Goal: Task Accomplishment & Management: Manage account settings

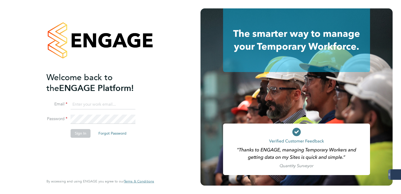
type input "lee.clayton@servicecare.org.uk"
click at [95, 114] on li "Email lee.clayton@servicecare.org.uk" at bounding box center [97, 107] width 102 height 15
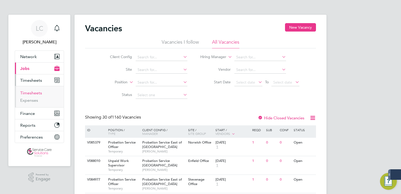
click at [34, 92] on link "Timesheets" at bounding box center [31, 92] width 22 height 5
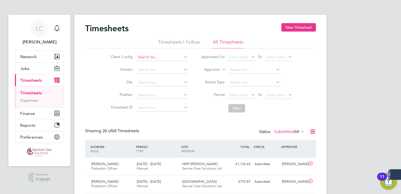
click at [152, 56] on input at bounding box center [162, 57] width 52 height 7
click at [157, 64] on li "Der byshire NHS Trust" at bounding box center [162, 64] width 52 height 7
type input "Derbyshire NHS Trust"
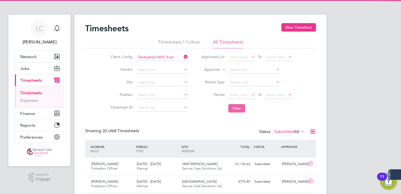
click at [237, 111] on button "Filter" at bounding box center [236, 108] width 17 height 8
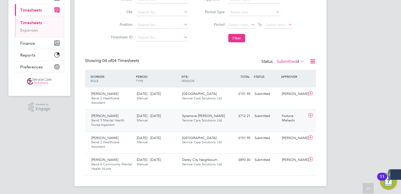
click at [274, 117] on div "Submitted" at bounding box center [266, 116] width 27 height 9
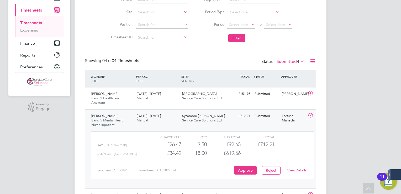
click at [296, 169] on link "View Details" at bounding box center [297, 170] width 19 height 4
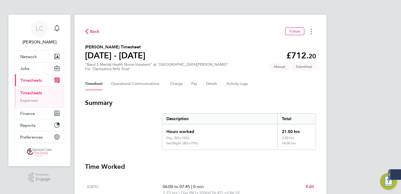
click at [310, 32] on button "Timesheets Menu" at bounding box center [311, 31] width 9 height 8
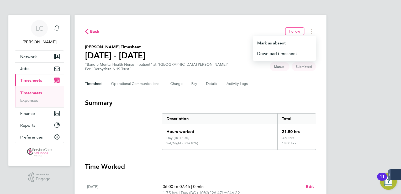
click at [210, 32] on div "Back Follow [PERSON_NAME] as absent Download timesheet" at bounding box center [200, 31] width 231 height 8
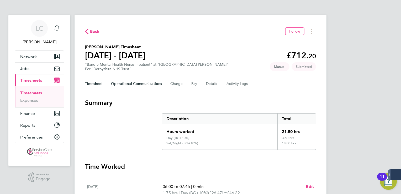
drag, startPoint x: 142, startPoint y: 80, endPoint x: 156, endPoint y: 80, distance: 14.2
click at [142, 81] on Communications-tab "Operational Communications" at bounding box center [136, 83] width 51 height 13
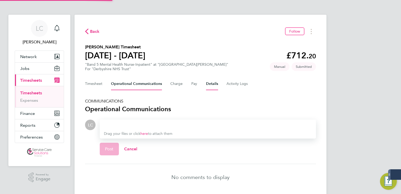
click at [215, 81] on button "Details" at bounding box center [212, 83] width 12 height 13
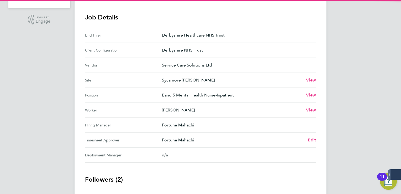
scroll to position [228, 0]
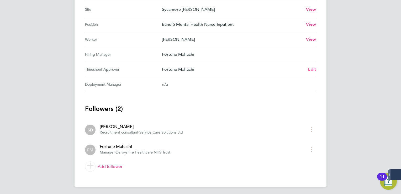
click at [312, 66] on link "Edit" at bounding box center [312, 69] width 8 height 6
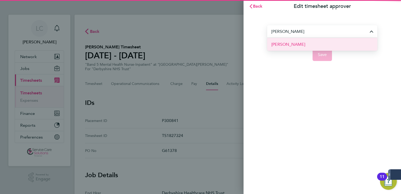
click at [304, 44] on li "Melanie Davies" at bounding box center [322, 44] width 110 height 13
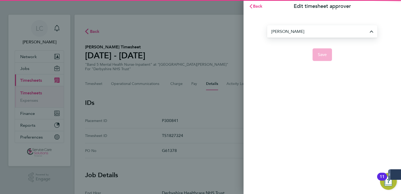
type input "Melanie Davies"
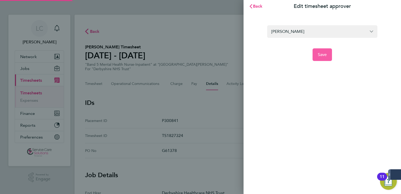
click at [322, 53] on span "Save" at bounding box center [322, 54] width 9 height 5
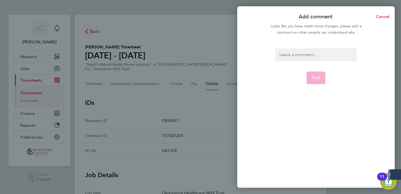
click at [316, 56] on div at bounding box center [315, 54] width 81 height 13
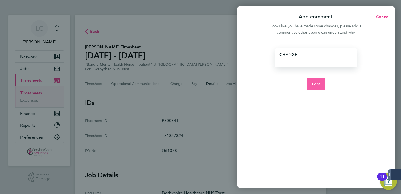
click at [321, 82] on button "Post" at bounding box center [316, 84] width 19 height 13
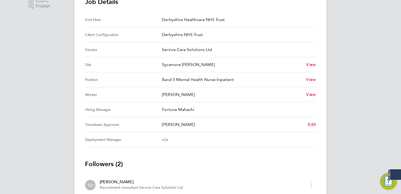
scroll to position [228, 0]
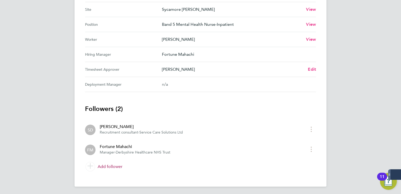
click at [105, 166] on link "Add follower" at bounding box center [200, 166] width 231 height 15
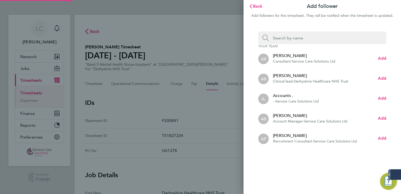
click at [318, 40] on input "Search team member by name:" at bounding box center [324, 38] width 111 height 13
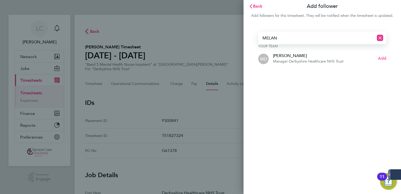
type input "MELAN"
click at [381, 58] on span "Add" at bounding box center [382, 58] width 8 height 5
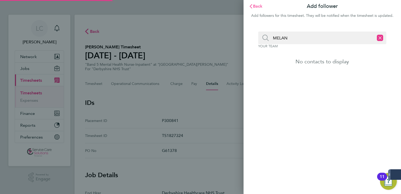
click at [259, 7] on span "Back" at bounding box center [258, 6] width 10 height 5
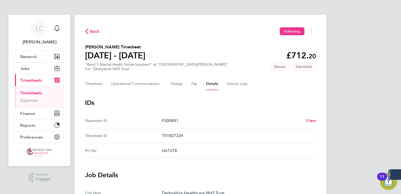
click at [88, 32] on icon "button" at bounding box center [86, 32] width 3 height 6
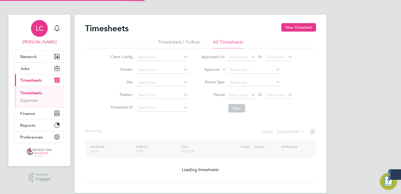
click at [39, 27] on span "LC" at bounding box center [40, 28] width 8 height 7
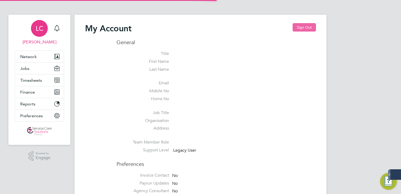
click at [309, 29] on button "Sign Out" at bounding box center [304, 27] width 23 height 8
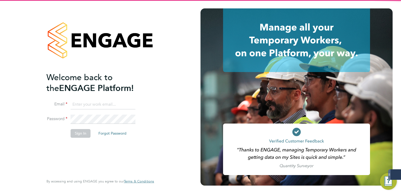
click at [101, 105] on input at bounding box center [103, 104] width 65 height 9
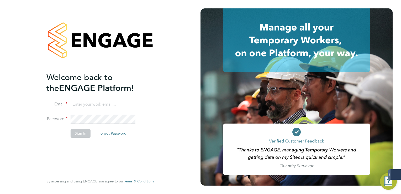
click at [102, 103] on input at bounding box center [103, 104] width 65 height 9
type input "derbynhsadmin1@servicecare.org.uk"
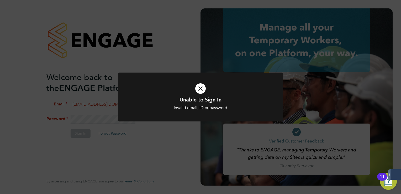
click at [122, 93] on div at bounding box center [200, 96] width 165 height 49
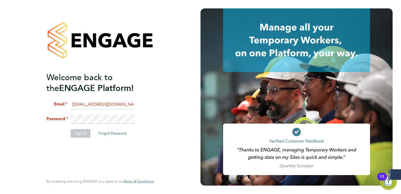
click at [102, 113] on li "Email derbynhsadmin1@servicecare.org.uk" at bounding box center [97, 107] width 102 height 15
click at [44, 112] on div "Welcome back to the ENGAGE Platform! Email derbynhsadmin1@servicecare.org.uk Pa…" at bounding box center [100, 97] width 129 height 194
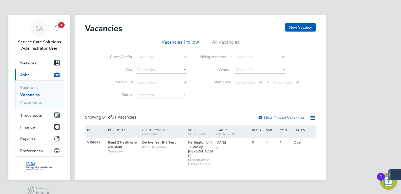
click at [63, 23] on span "1" at bounding box center [61, 25] width 6 height 6
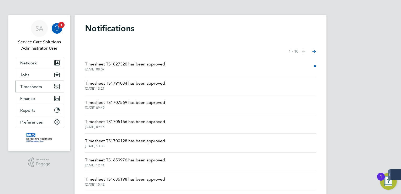
click at [36, 88] on span "Timesheets" at bounding box center [31, 86] width 22 height 5
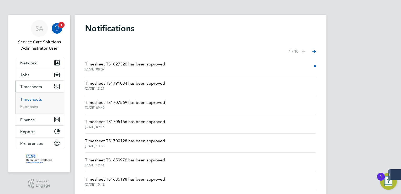
click at [36, 100] on link "Timesheets" at bounding box center [31, 99] width 22 height 5
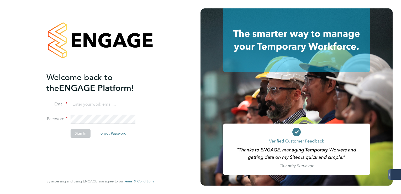
click at [106, 100] on input at bounding box center [103, 104] width 65 height 9
type input "lee.clayton@servicecare.org.uk"
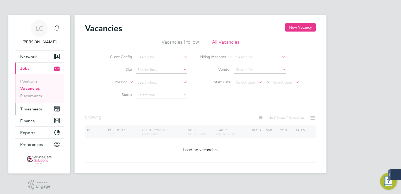
click at [39, 111] on span "Timesheets" at bounding box center [31, 108] width 22 height 5
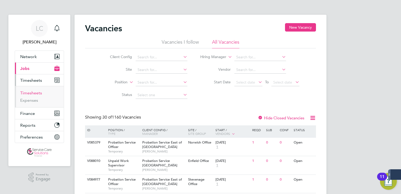
click at [28, 90] on link "Timesheets" at bounding box center [31, 92] width 22 height 5
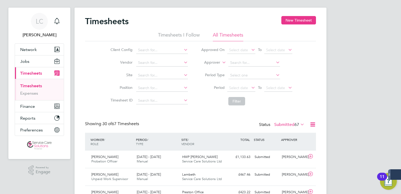
drag, startPoint x: 142, startPoint y: 26, endPoint x: 149, endPoint y: 30, distance: 7.9
click at [143, 26] on div "Timesheets New Timesheet" at bounding box center [200, 24] width 231 height 16
click at [155, 44] on li "Client Config" at bounding box center [148, 50] width 92 height 13
click at [153, 50] on input at bounding box center [162, 49] width 52 height 7
click at [165, 57] on li "Der byshire NHS Trust" at bounding box center [162, 57] width 52 height 7
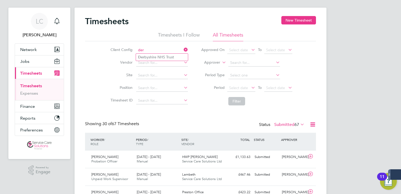
type input "Derbyshire NHS Trust"
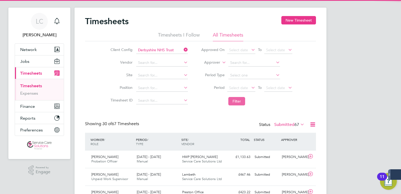
click at [236, 100] on button "Filter" at bounding box center [236, 101] width 17 height 8
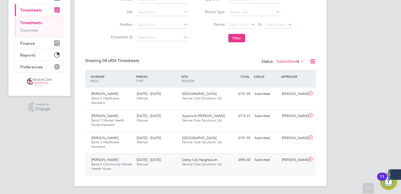
click at [269, 157] on div "Submitted" at bounding box center [266, 159] width 27 height 9
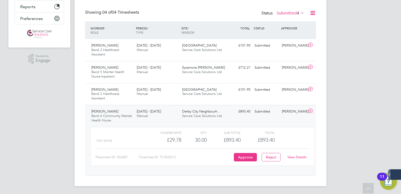
click at [296, 159] on div "View Details" at bounding box center [297, 157] width 26 height 8
click at [296, 156] on link "View Details" at bounding box center [297, 157] width 19 height 4
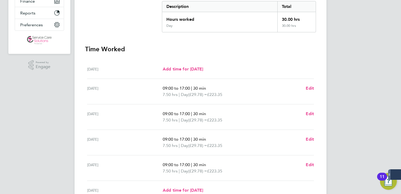
scroll to position [25, 0]
